Goal: Check status: Check status

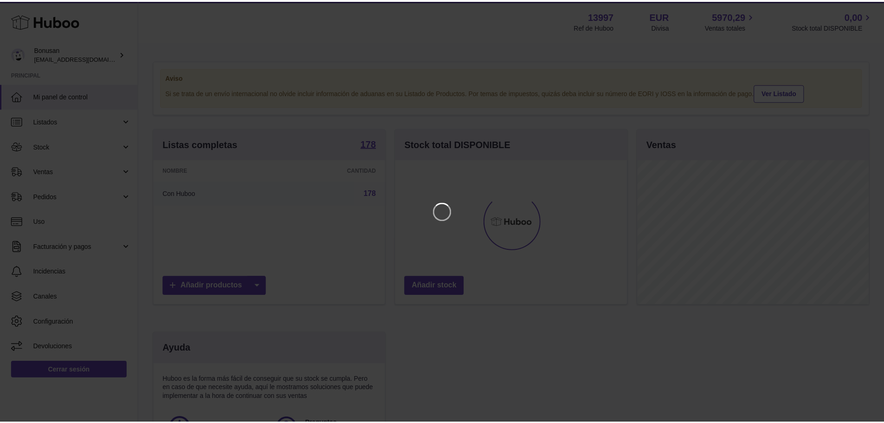
scroll to position [145, 234]
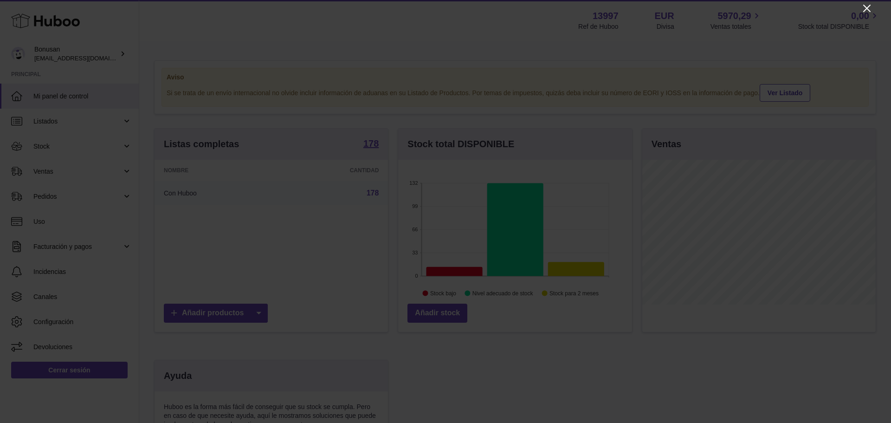
click at [872, 10] on icon "Close" at bounding box center [866, 8] width 11 height 11
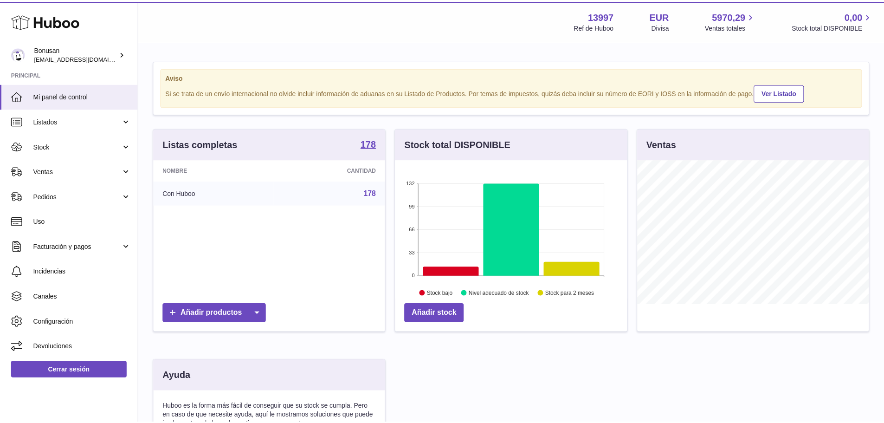
scroll to position [464003, 463917]
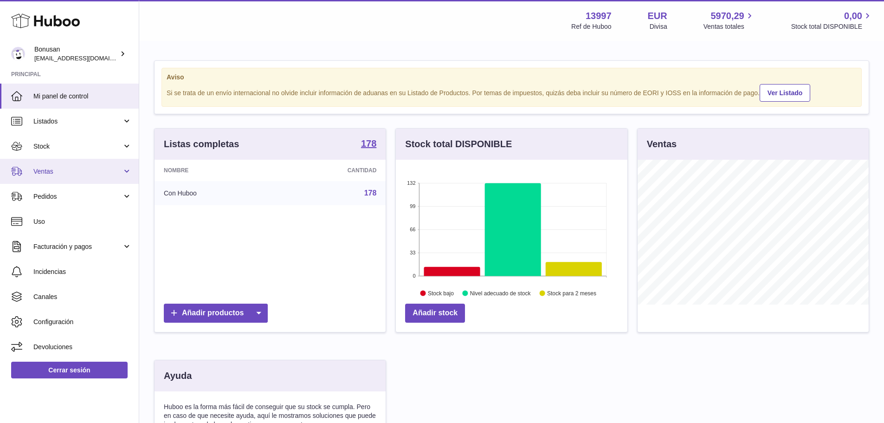
click at [52, 175] on span "Ventas" at bounding box center [77, 171] width 89 height 9
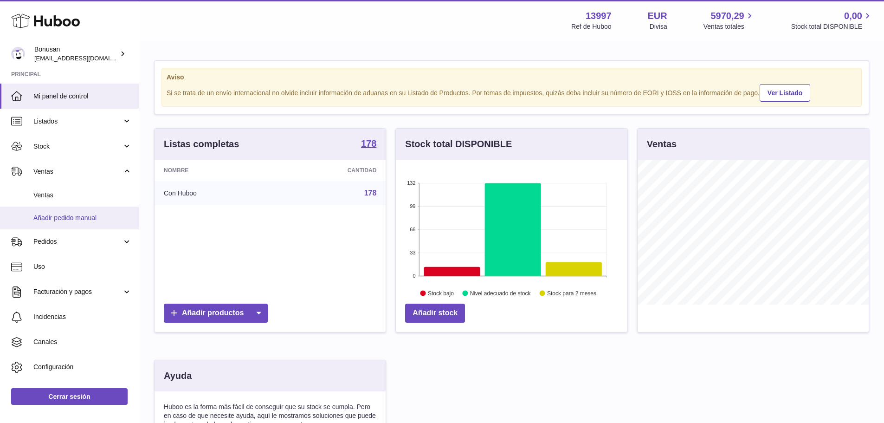
click at [67, 220] on span "Añadir pedido manual" at bounding box center [82, 218] width 98 height 9
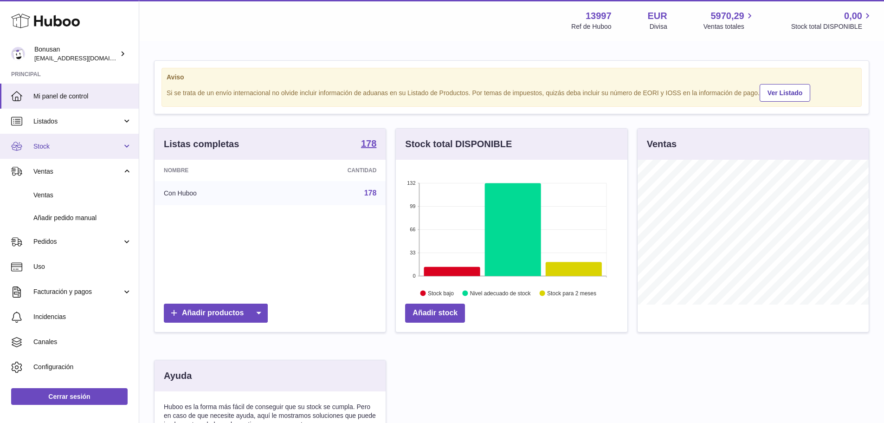
click at [51, 150] on span "Stock" at bounding box center [77, 146] width 89 height 9
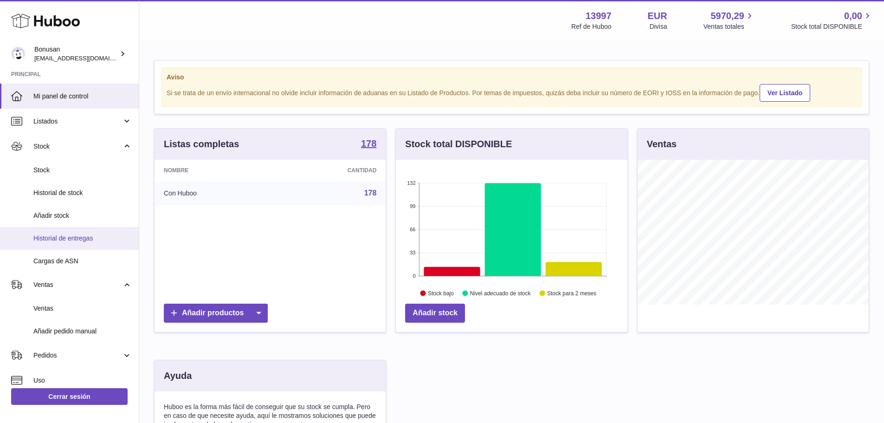
click at [68, 241] on span "Historial de entregas" at bounding box center [82, 238] width 98 height 9
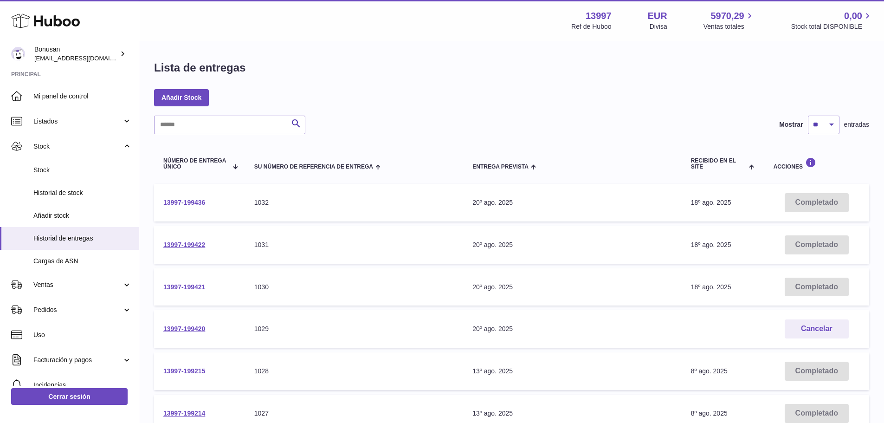
click at [186, 201] on link "13997-199436" at bounding box center [184, 202] width 42 height 7
click at [178, 329] on link "13997-199420" at bounding box center [184, 328] width 42 height 7
click at [37, 147] on span "Stock" at bounding box center [77, 146] width 89 height 9
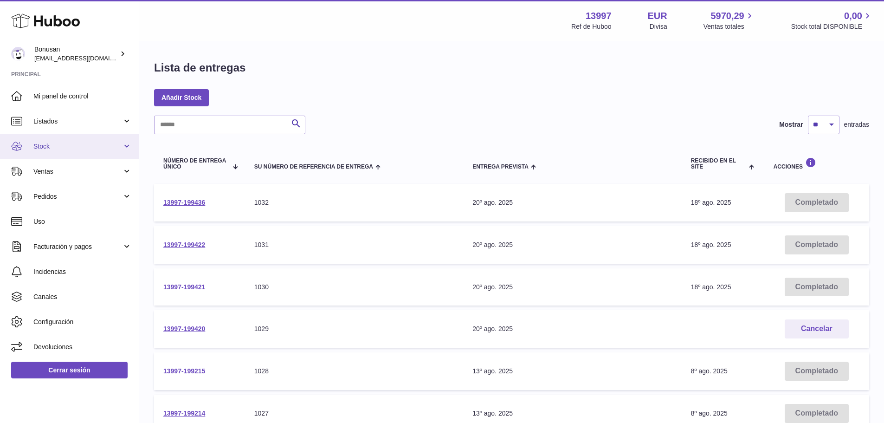
click at [37, 147] on span "Stock" at bounding box center [77, 146] width 89 height 9
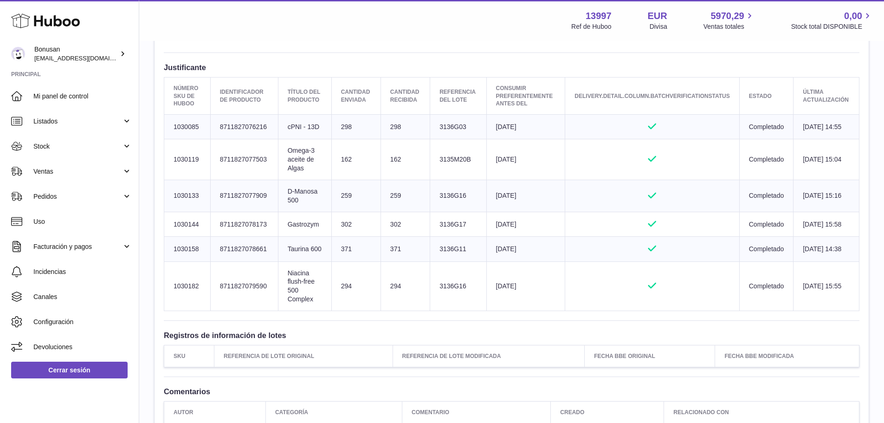
scroll to position [284, 0]
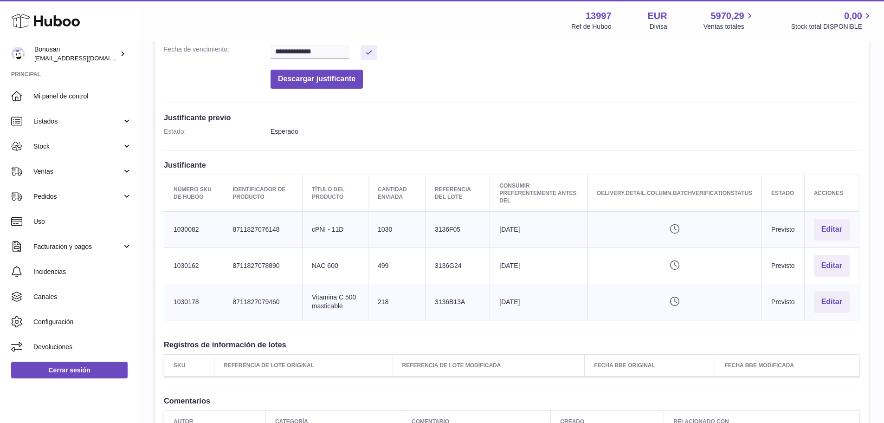
scroll to position [312, 0]
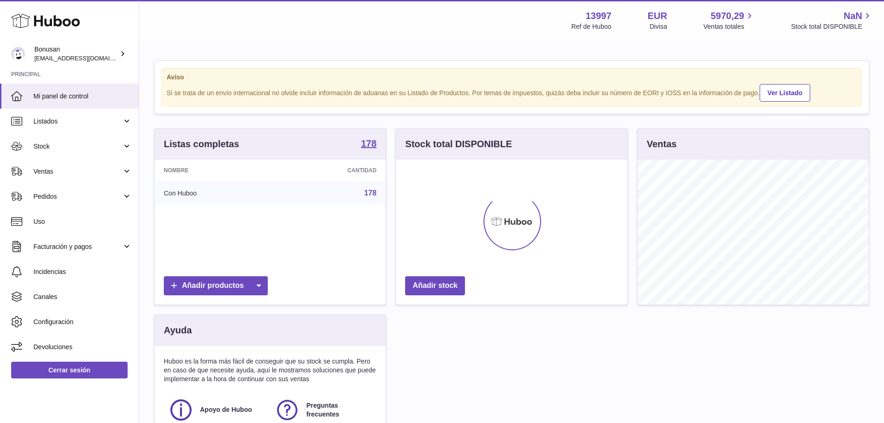
scroll to position [145, 232]
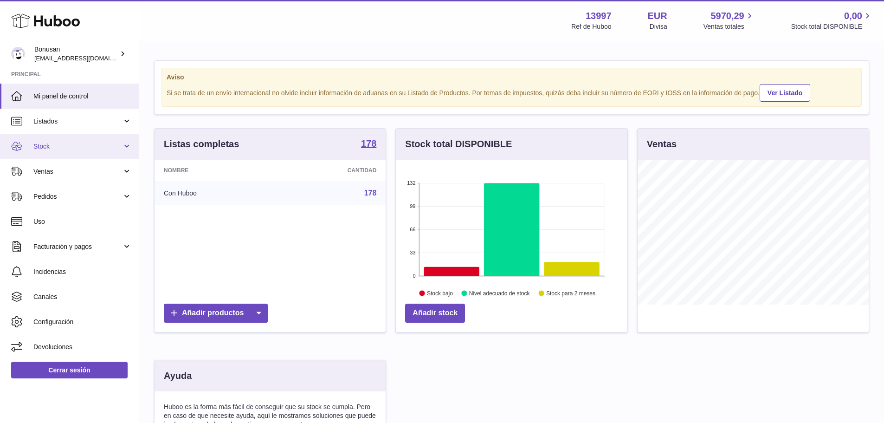
click at [64, 146] on span "Stock" at bounding box center [77, 146] width 89 height 9
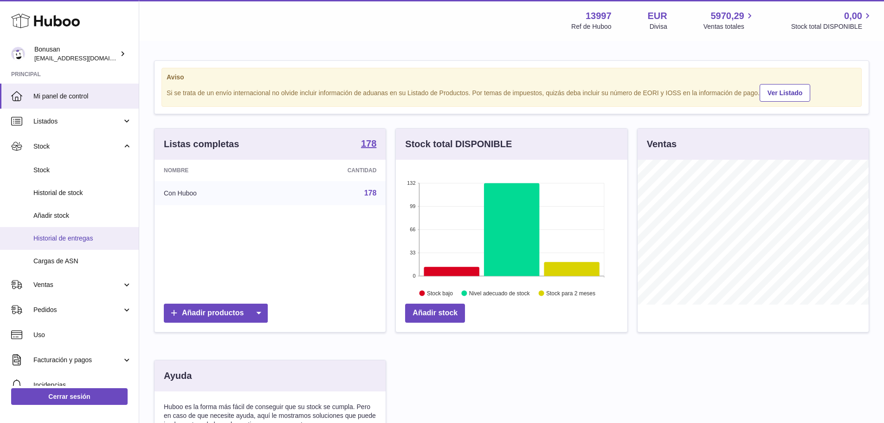
click at [63, 238] on span "Historial de entregas" at bounding box center [82, 238] width 98 height 9
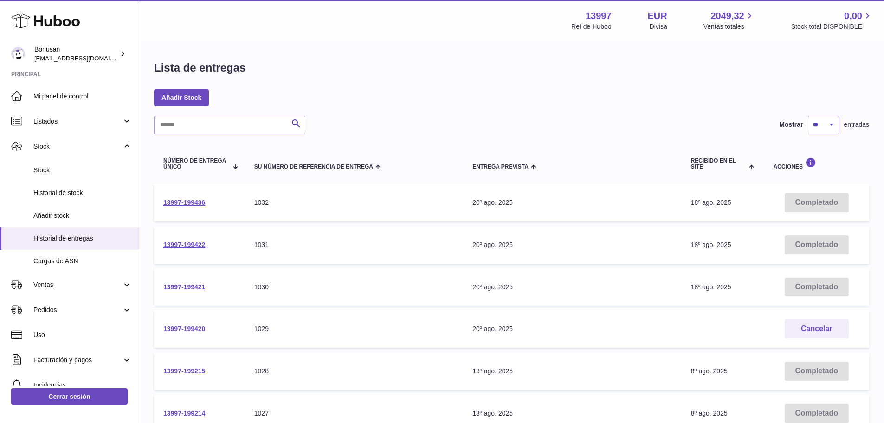
click at [188, 329] on link "13997-199420" at bounding box center [184, 328] width 42 height 7
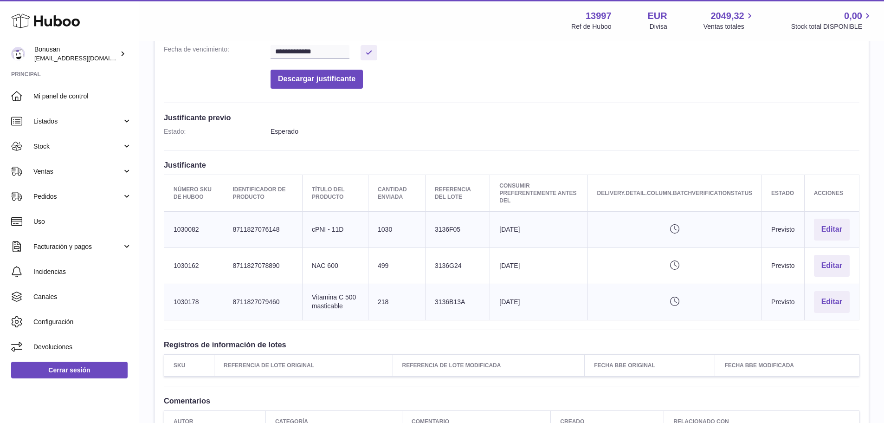
scroll to position [139, 0]
